Goal: Transaction & Acquisition: Purchase product/service

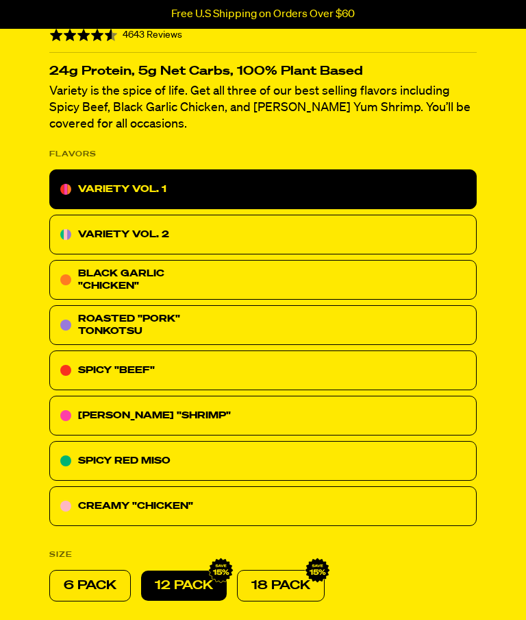
scroll to position [342, 0]
click at [94, 229] on p "VARIETY VOL. 2" at bounding box center [123, 234] width 91 height 16
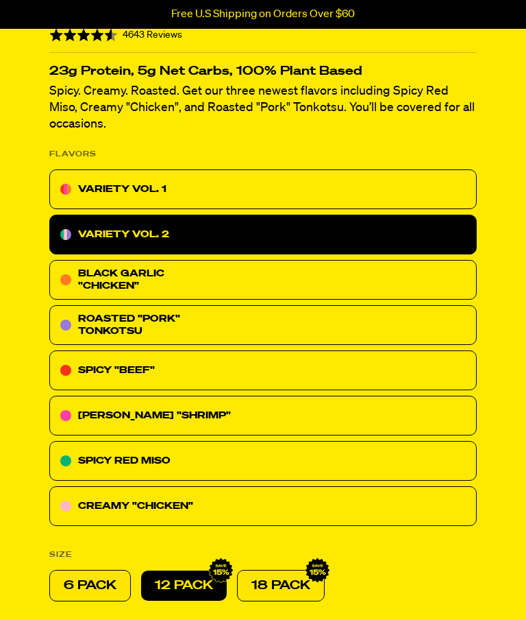
click at [90, 189] on p "VARIETY VOL. 1" at bounding box center [122, 189] width 88 height 16
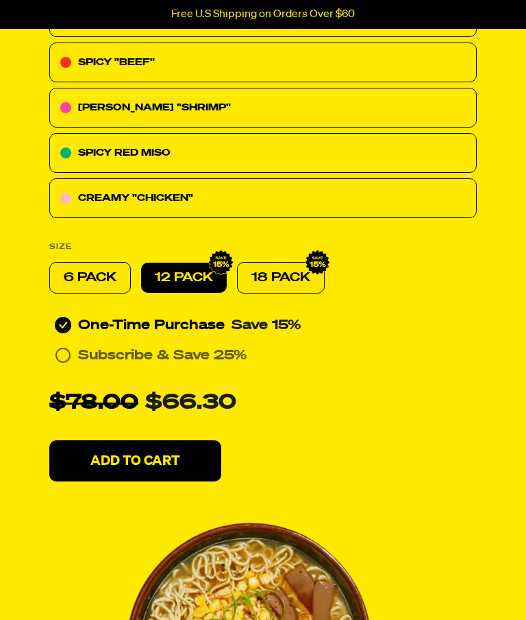
scroll to position [650, 0]
click at [80, 275] on p "6 PACK" at bounding box center [90, 277] width 53 height 16
radio input "true"
radio input "false"
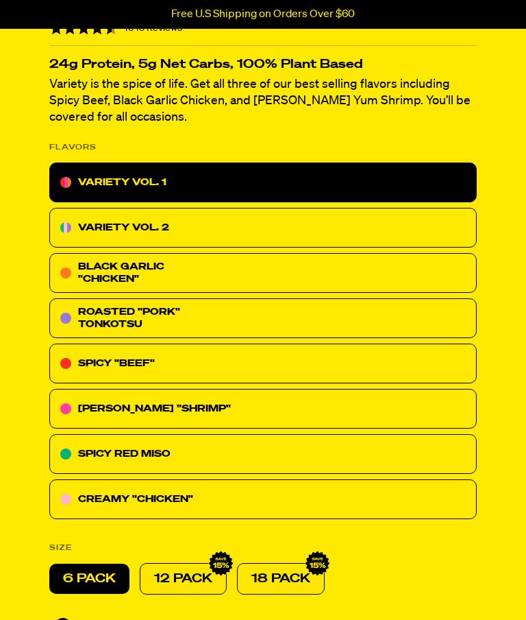
scroll to position [372, 0]
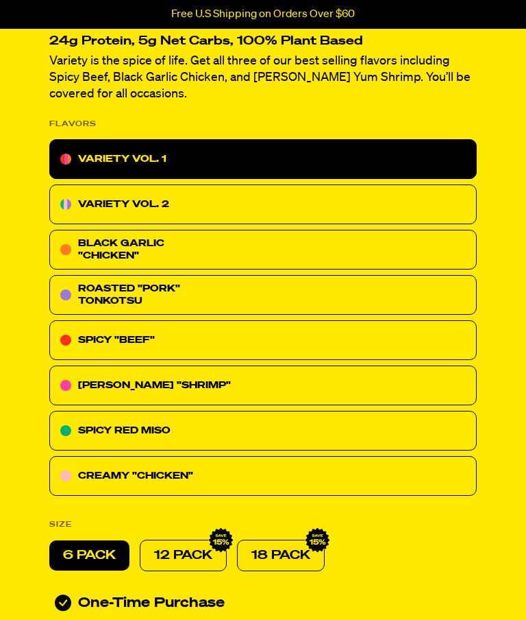
click at [99, 152] on p "VARIETY VOL. 1" at bounding box center [122, 159] width 88 height 16
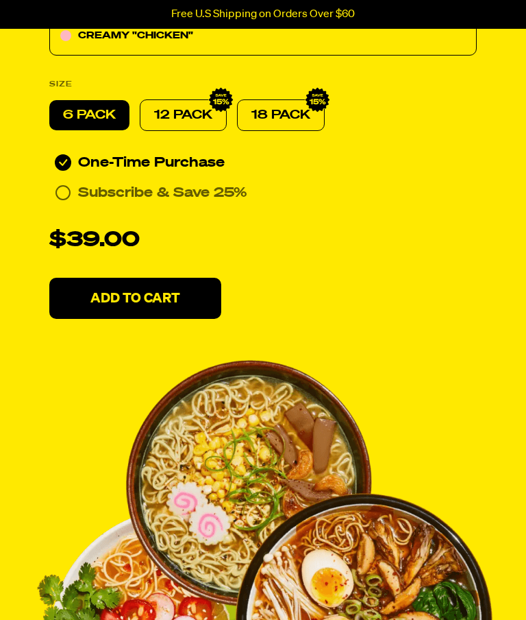
scroll to position [7446, 0]
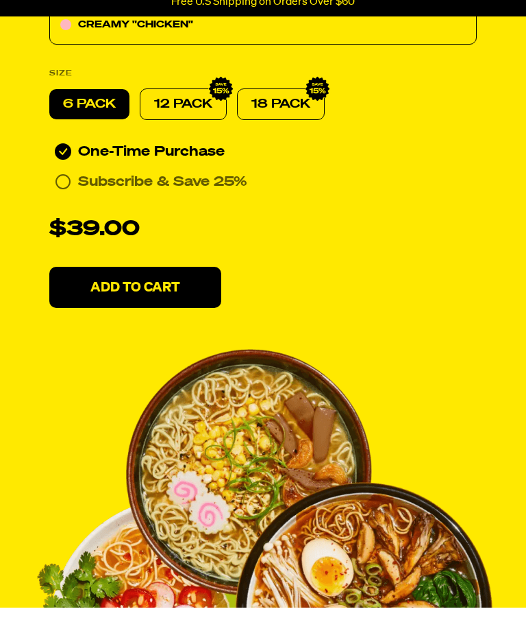
click at [181, 110] on p "12 PACK" at bounding box center [183, 116] width 58 height 16
radio input "true"
radio input "false"
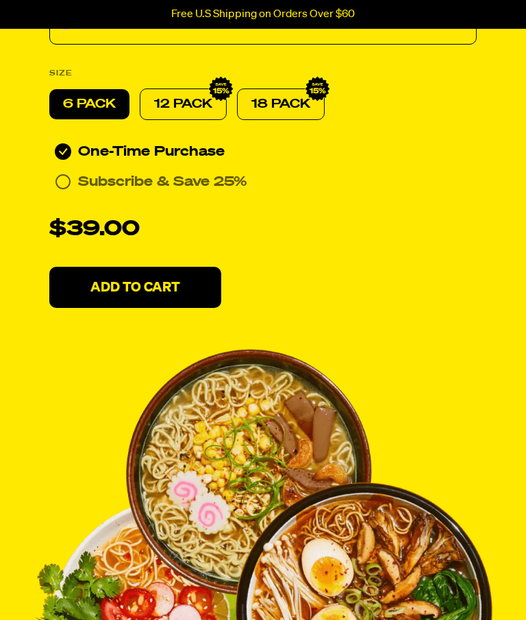
radio input "false"
radio input "true"
radio input "false"
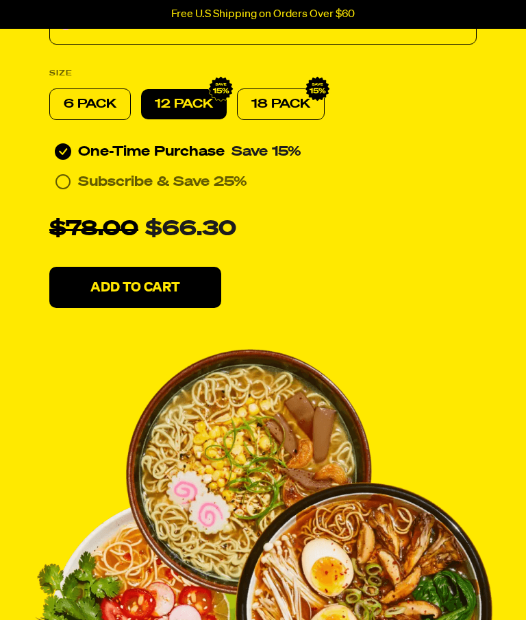
radio input "false"
radio input "true"
radio input "false"
radio input "true"
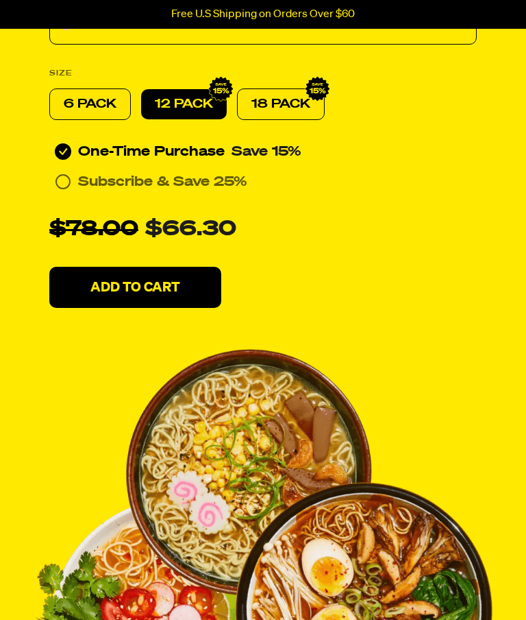
radio input "false"
radio input "true"
radio input "false"
radio input "true"
radio input "false"
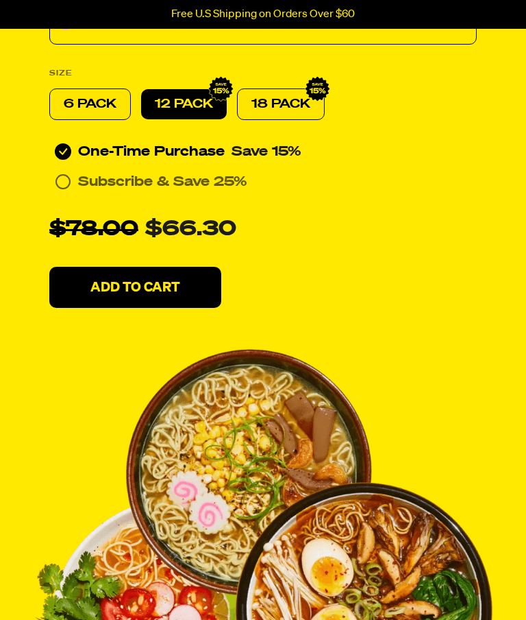
radio input "true"
radio input "false"
radio input "true"
radio input "false"
radio input "true"
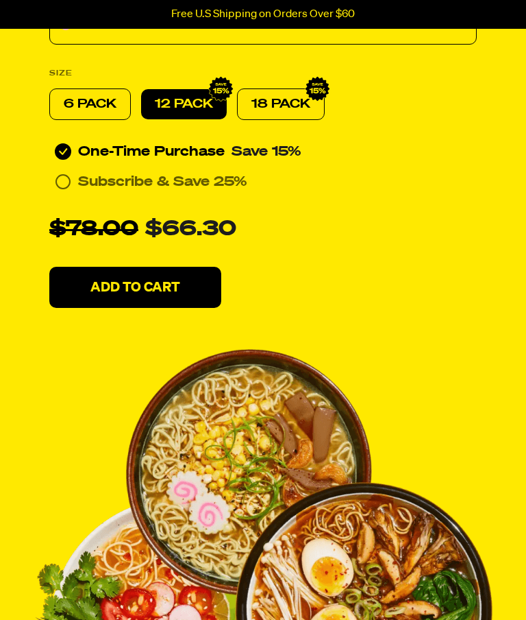
radio input "false"
radio input "true"
radio input "false"
radio input "true"
radio input "false"
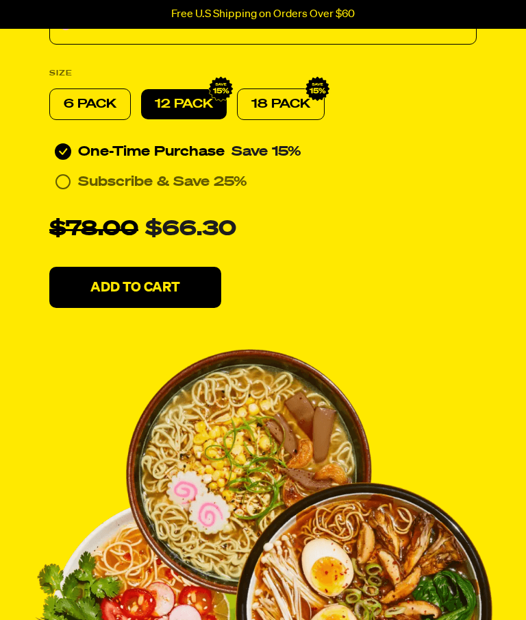
radio input "true"
radio input "false"
radio input "true"
click at [276, 99] on p "18 PACK" at bounding box center [281, 104] width 59 height 16
radio input "false"
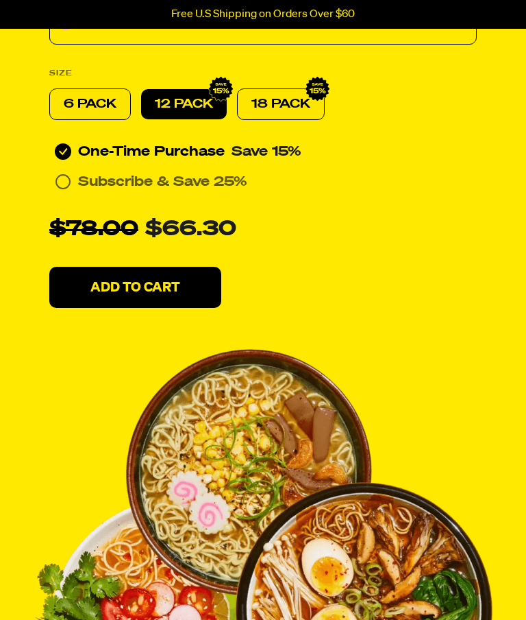
radio input "true"
radio input "false"
radio input "true"
radio input "false"
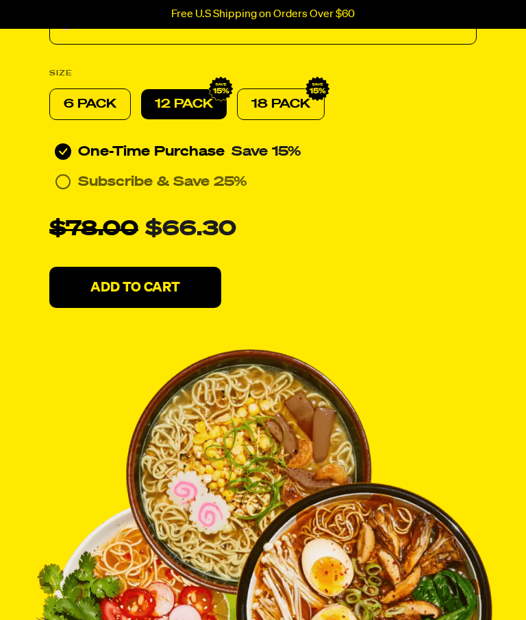
radio input "true"
radio input "false"
radio input "true"
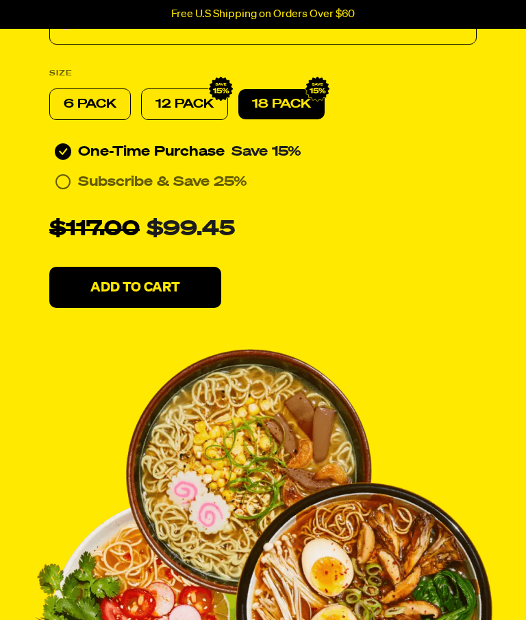
radio input "false"
radio input "true"
radio input "false"
radio input "true"
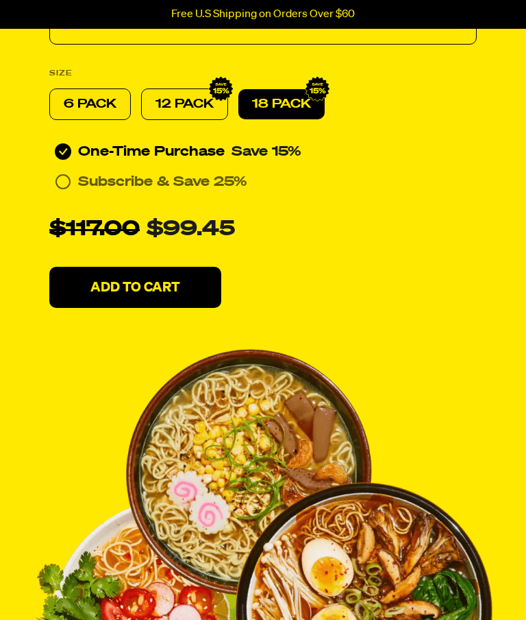
radio input "false"
click at [173, 101] on p "12 PACK" at bounding box center [185, 104] width 58 height 16
radio input "false"
radio input "true"
radio input "false"
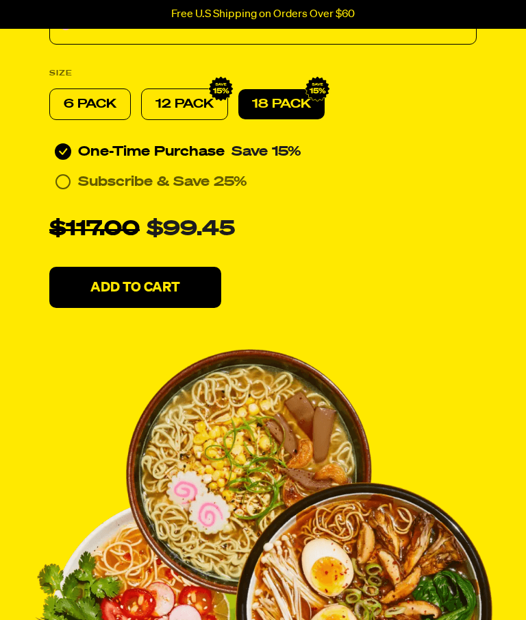
radio input "false"
radio input "true"
radio input "false"
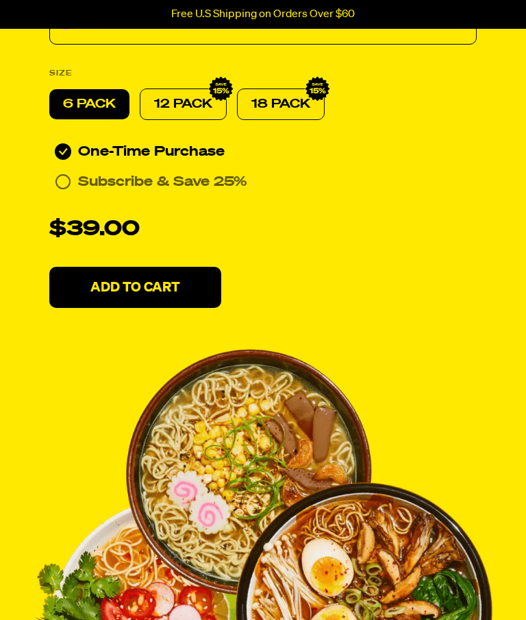
radio input "false"
radio input "true"
radio input "false"
radio input "true"
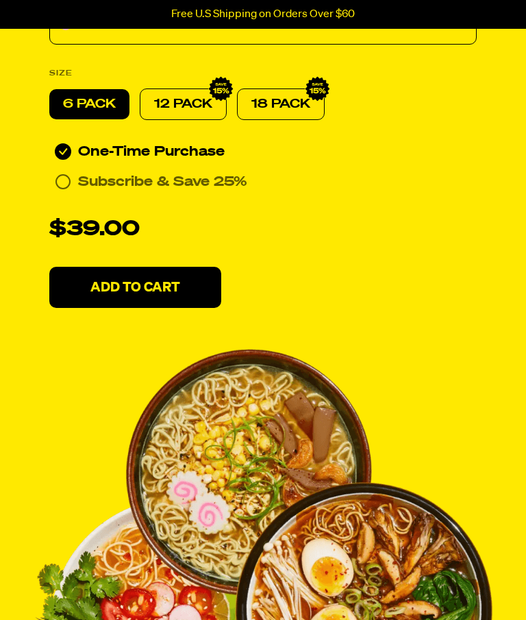
radio input "false"
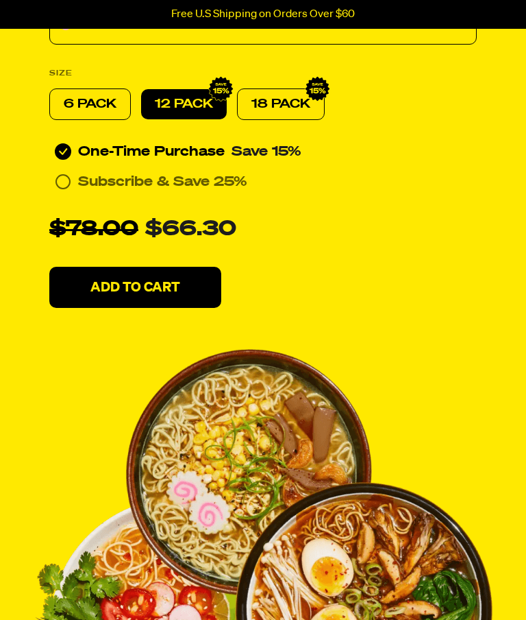
radio input "false"
radio input "true"
radio input "false"
radio input "true"
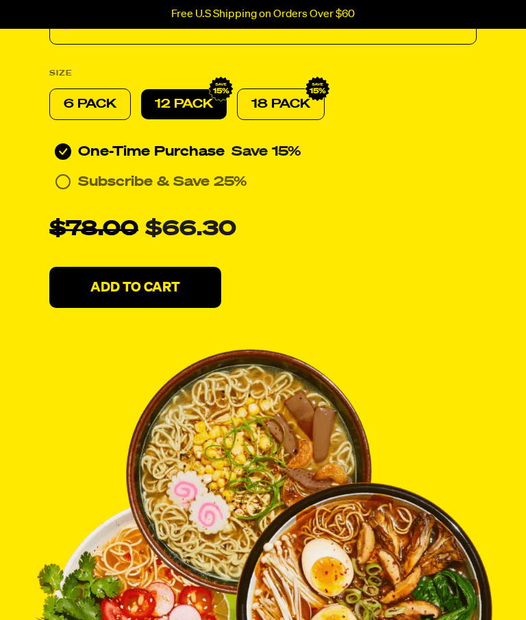
radio input "false"
click at [177, 102] on p "12 PACK" at bounding box center [184, 104] width 58 height 16
radio input "false"
radio input "true"
radio input "false"
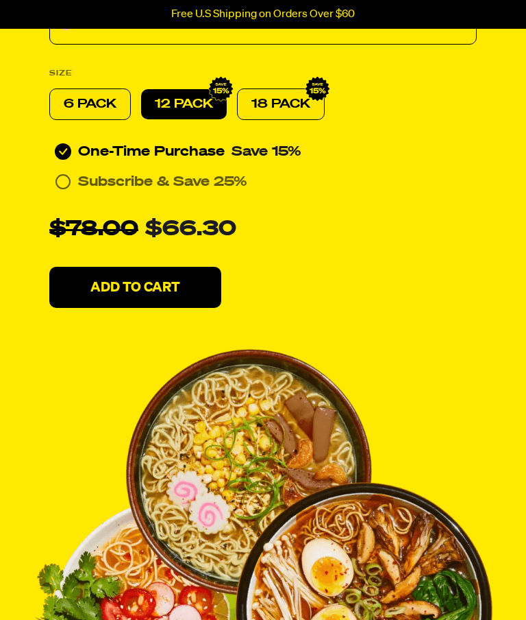
radio input "false"
radio input "true"
radio input "false"
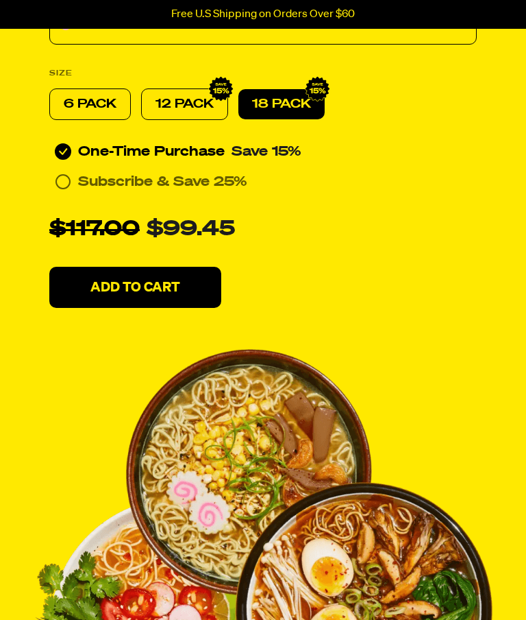
radio input "false"
radio input "true"
radio input "false"
radio input "true"
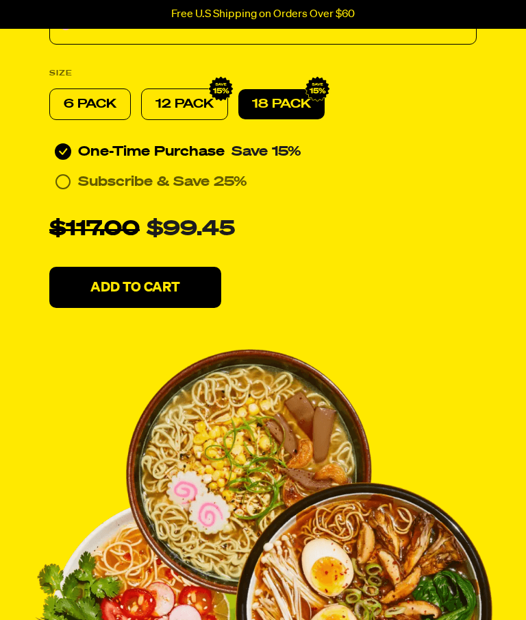
radio input "false"
click at [272, 92] on div "18 PACK" at bounding box center [282, 104] width 86 height 30
radio input "false"
radio input "true"
radio input "false"
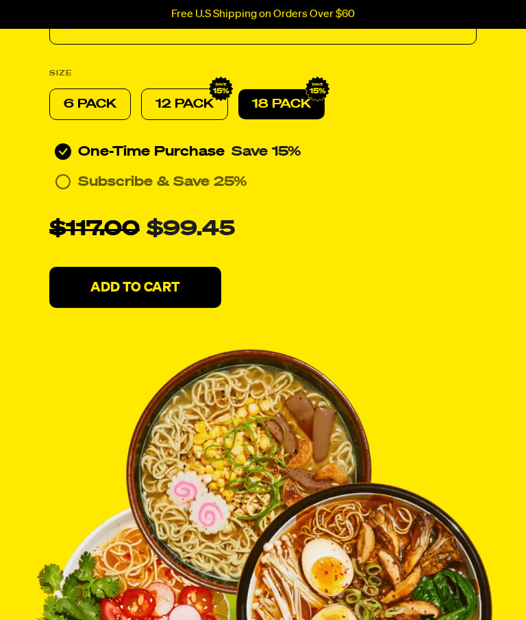
radio input "false"
radio input "true"
radio input "false"
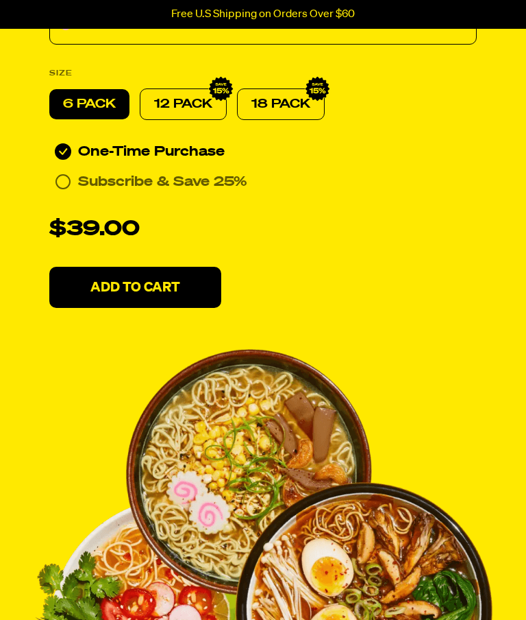
radio input "false"
radio input "true"
radio input "false"
radio input "true"
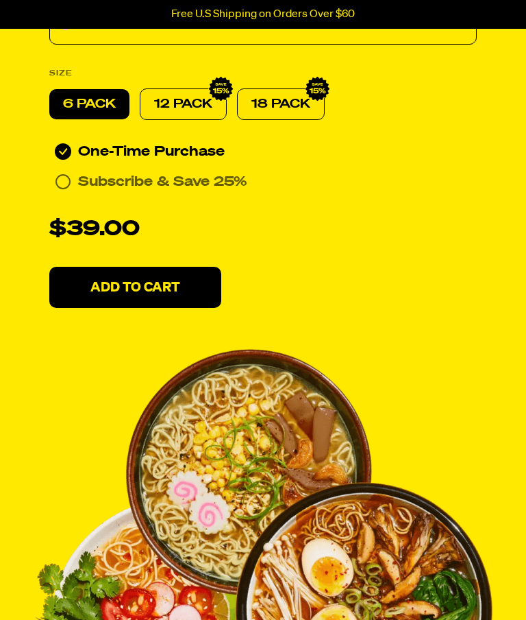
radio input "false"
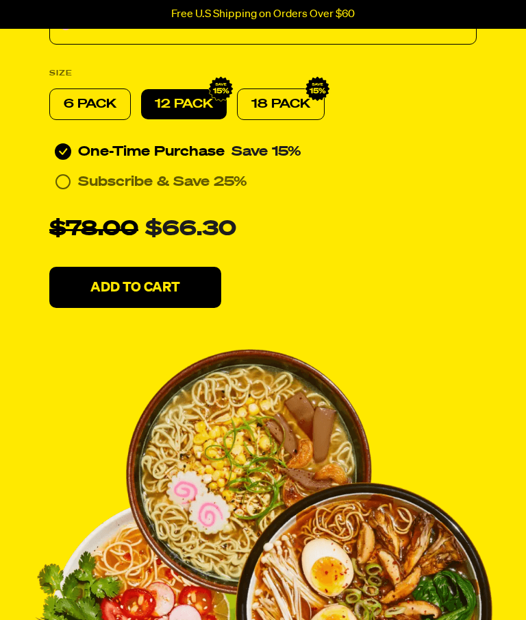
radio input "false"
radio input "true"
radio input "false"
radio input "true"
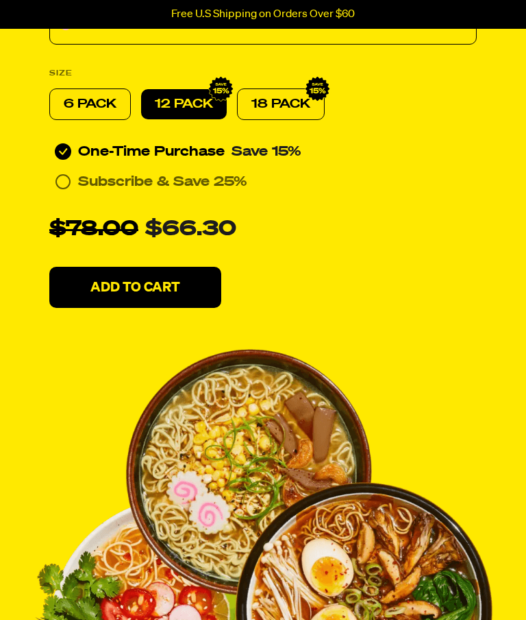
radio input "false"
click at [275, 108] on p "18 PACK" at bounding box center [281, 104] width 59 height 16
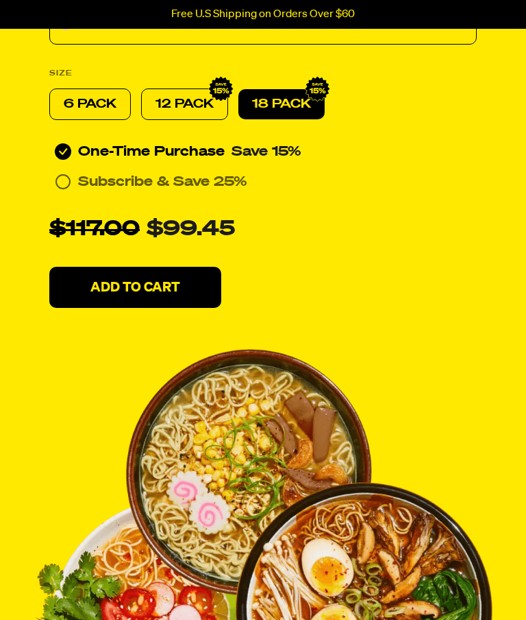
radio input "false"
radio input "true"
radio input "false"
radio input "true"
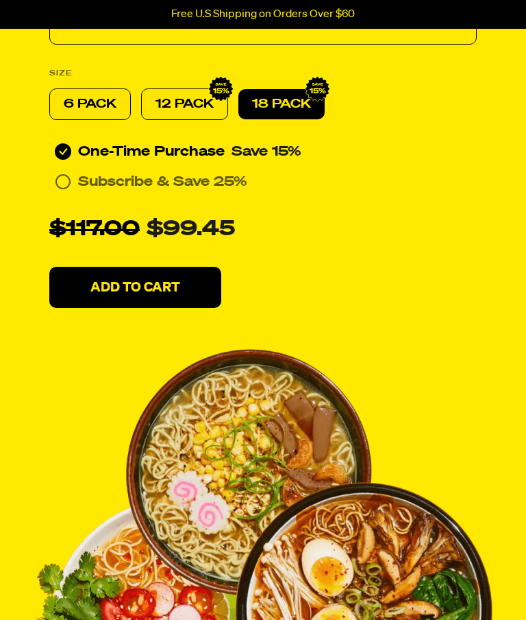
radio input "false"
radio input "true"
radio input "false"
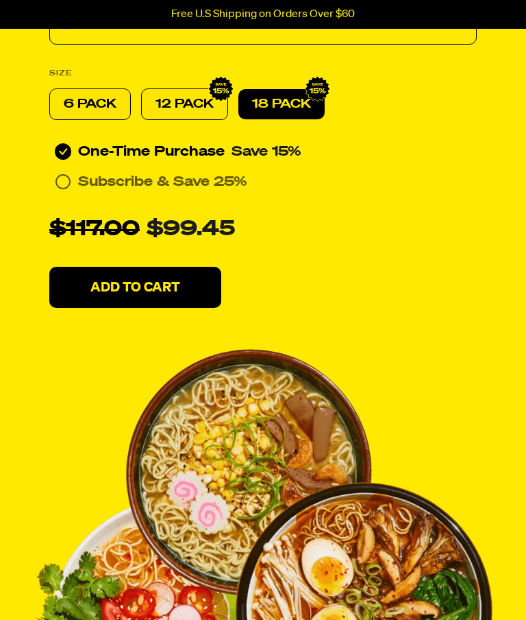
radio input "true"
radio input "false"
click at [259, 111] on p "18 PACK" at bounding box center [281, 104] width 59 height 16
